Goal: Navigation & Orientation: Find specific page/section

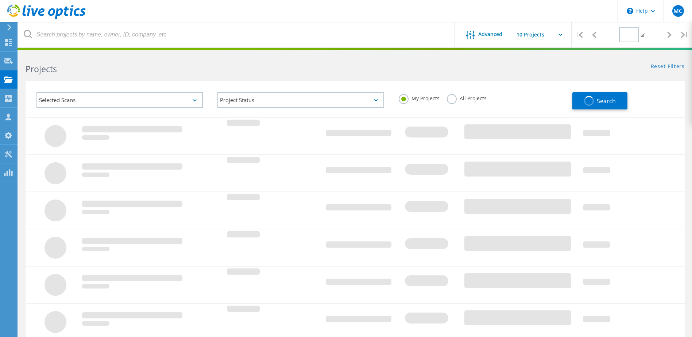
type input "1"
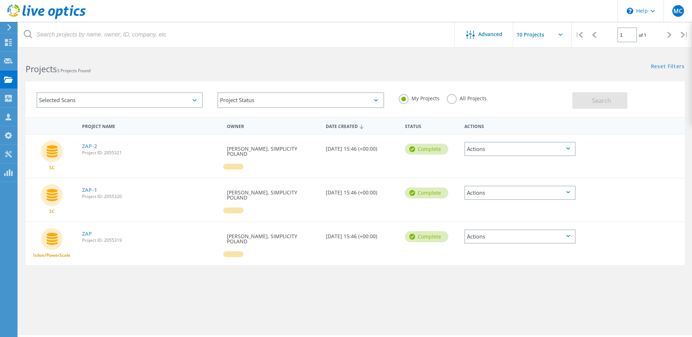
click at [13, 27] on div at bounding box center [8, 27] width 11 height 7
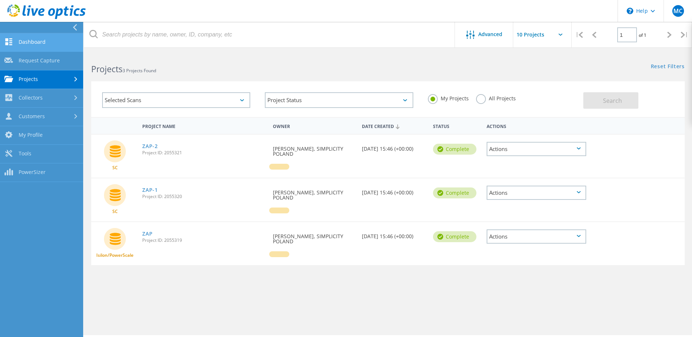
click at [55, 40] on link "Dashboard" at bounding box center [41, 42] width 83 height 19
